Goal: Find specific page/section: Find specific page/section

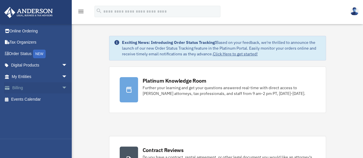
click at [63, 86] on span "arrow_drop_down" at bounding box center [67, 88] width 11 height 12
click at [35, 110] on link "Past Invoices" at bounding box center [42, 110] width 68 height 11
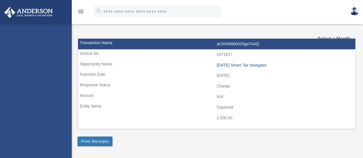
select select
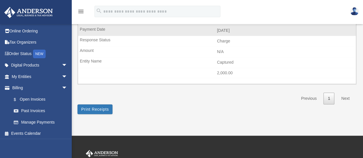
scroll to position [74, 0]
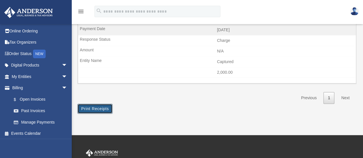
click at [97, 104] on button "Print Receipts" at bounding box center [95, 109] width 35 height 10
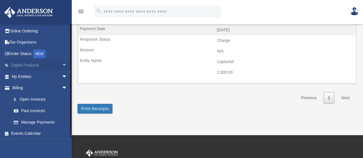
click at [45, 64] on link "Digital Products arrow_drop_down" at bounding box center [40, 65] width 72 height 11
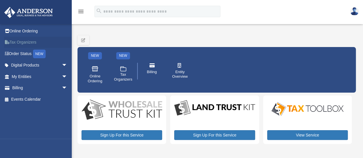
click at [28, 39] on link "Tax Organizers" at bounding box center [40, 42] width 72 height 11
